Goal: Information Seeking & Learning: Learn about a topic

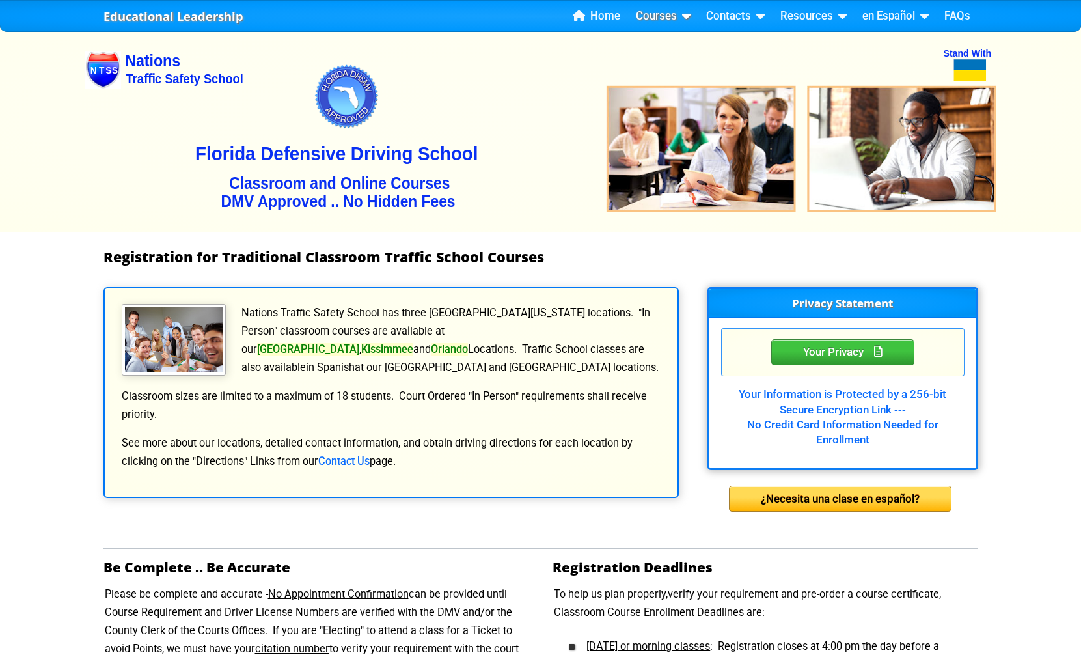
scroll to position [344, 0]
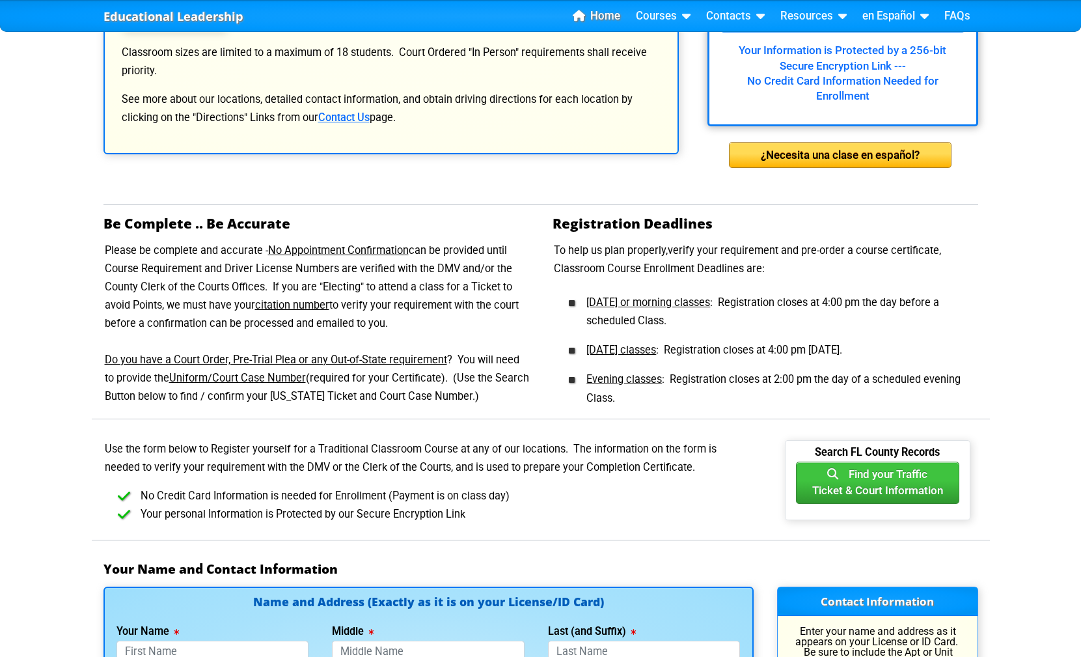
click at [604, 21] on link "Home" at bounding box center [597, 17] width 58 height 20
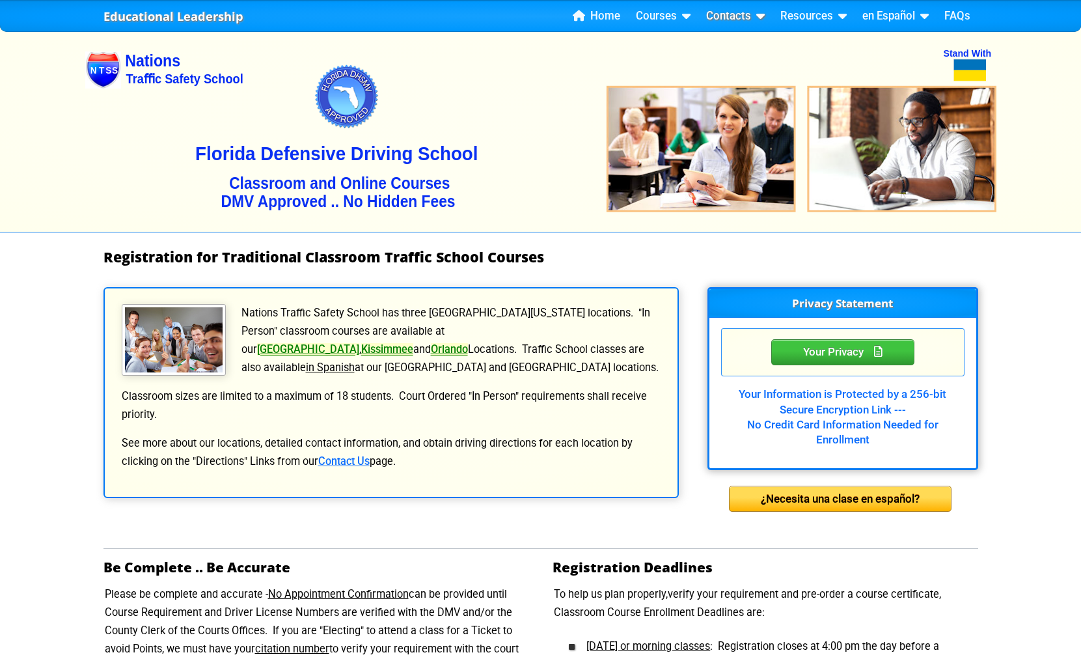
click at [748, 24] on link "Contacts" at bounding box center [735, 17] width 69 height 20
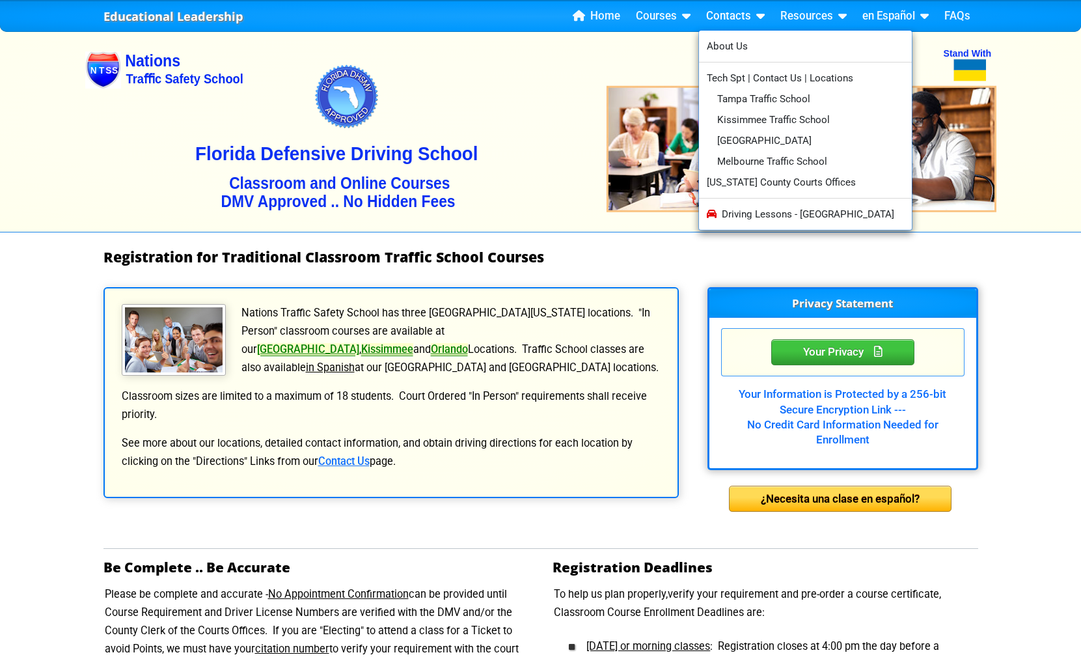
click at [743, 64] on ul "About Us Tech Spt | Contact Us | Locations Tampa Traffic School Kissimmee Traff…" at bounding box center [806, 130] width 215 height 201
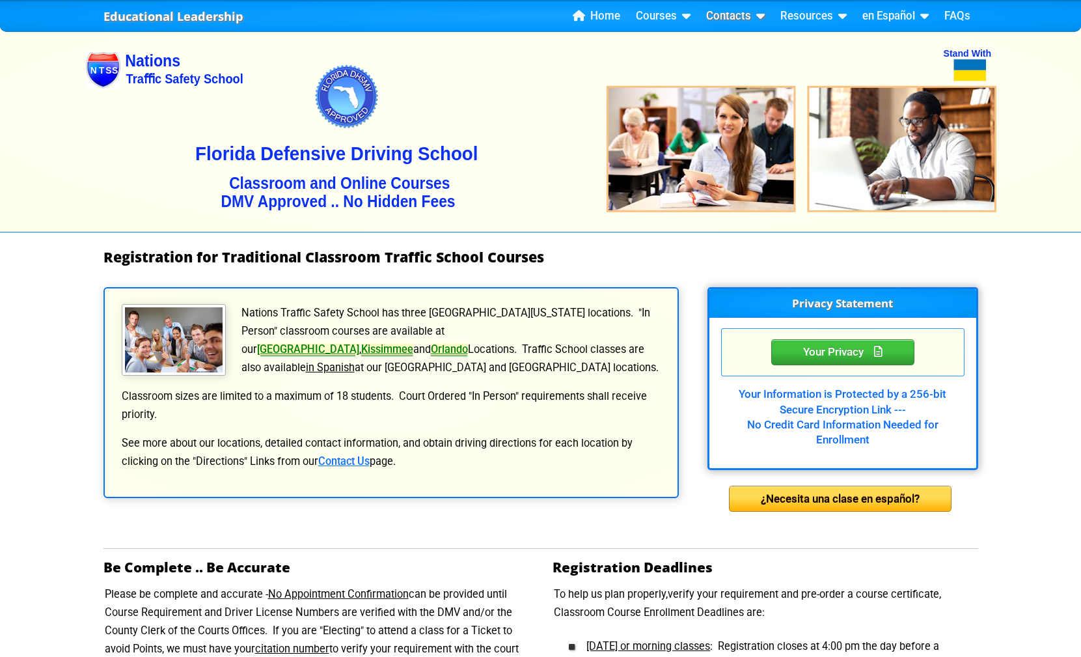
click at [738, 21] on link "Contacts" at bounding box center [735, 17] width 69 height 20
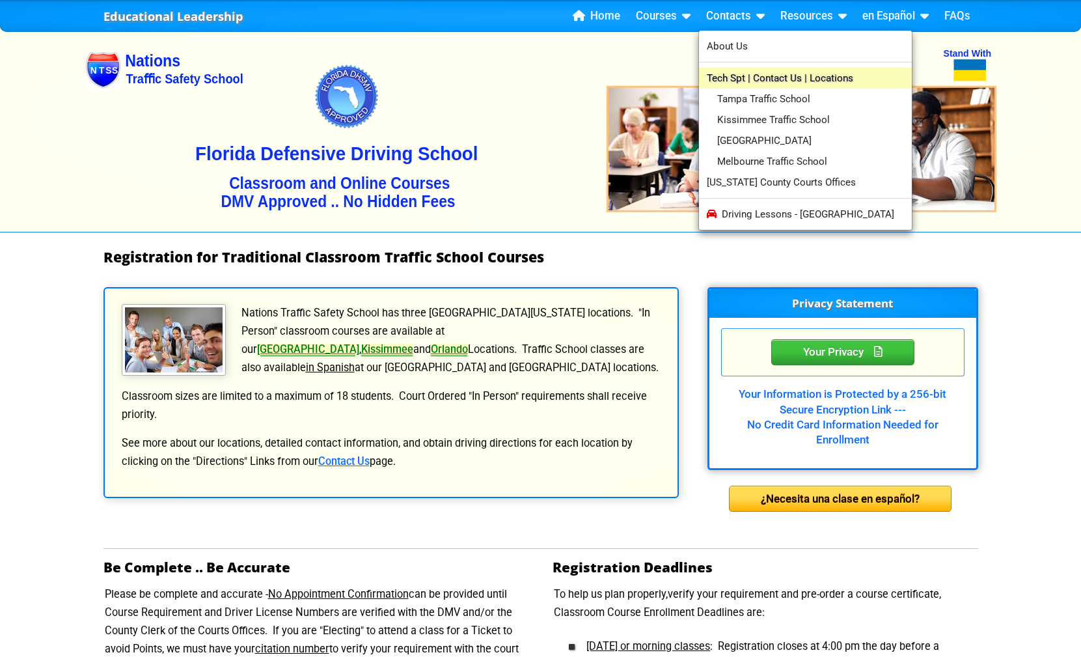
click at [736, 81] on link "Tech Spt | Contact Us | Locations" at bounding box center [806, 78] width 214 height 21
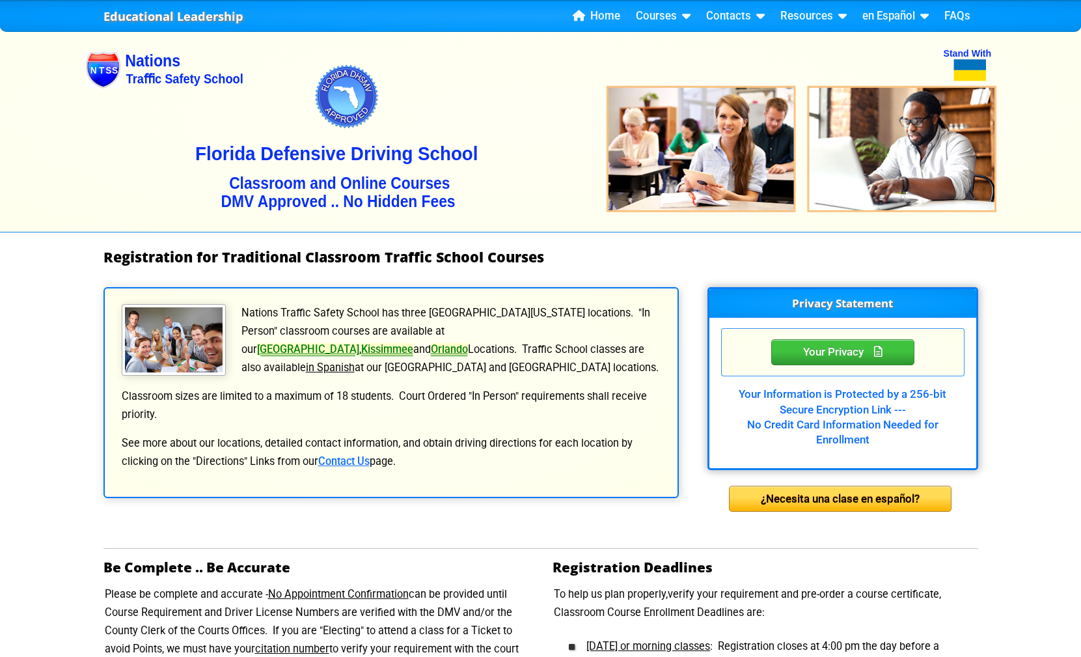
scroll to position [8, 0]
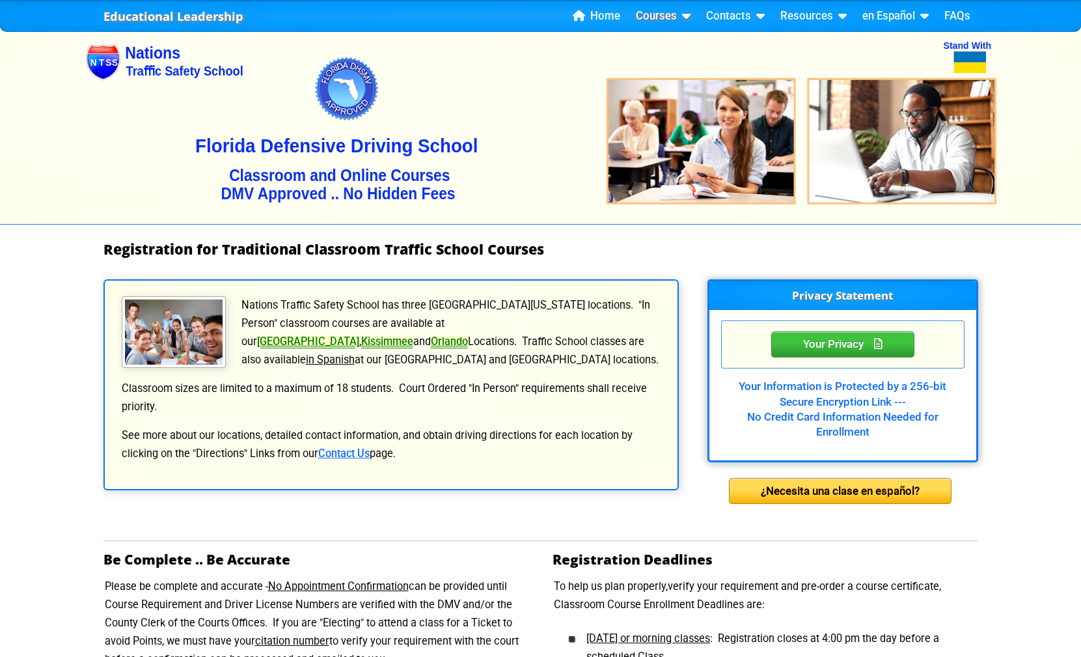
click at [647, 15] on link "Courses" at bounding box center [663, 17] width 65 height 20
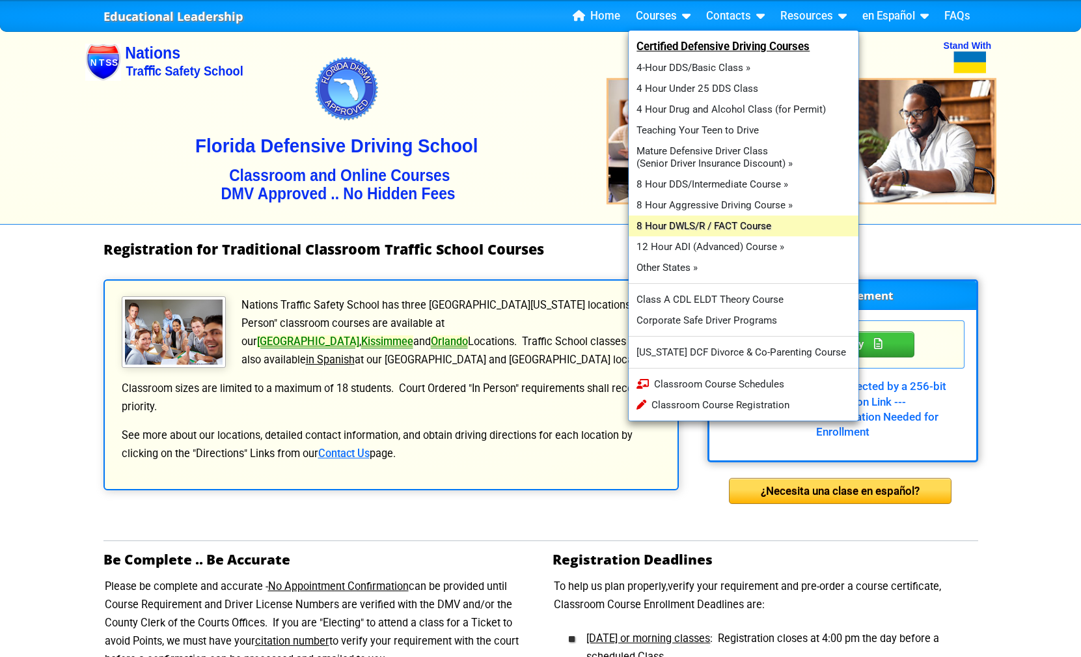
click at [708, 217] on link "8 Hour DWLS/R / FACT Course" at bounding box center [744, 226] width 230 height 21
